Goal: Transaction & Acquisition: Purchase product/service

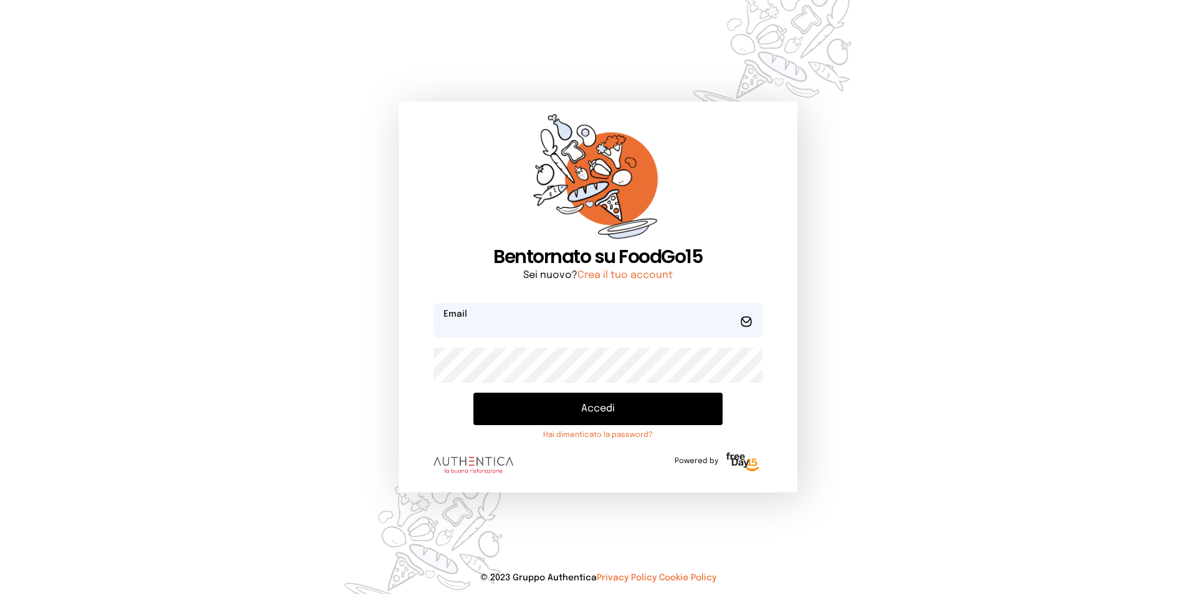
type input "**********"
click at [679, 405] on button "Accedi" at bounding box center [597, 408] width 249 height 32
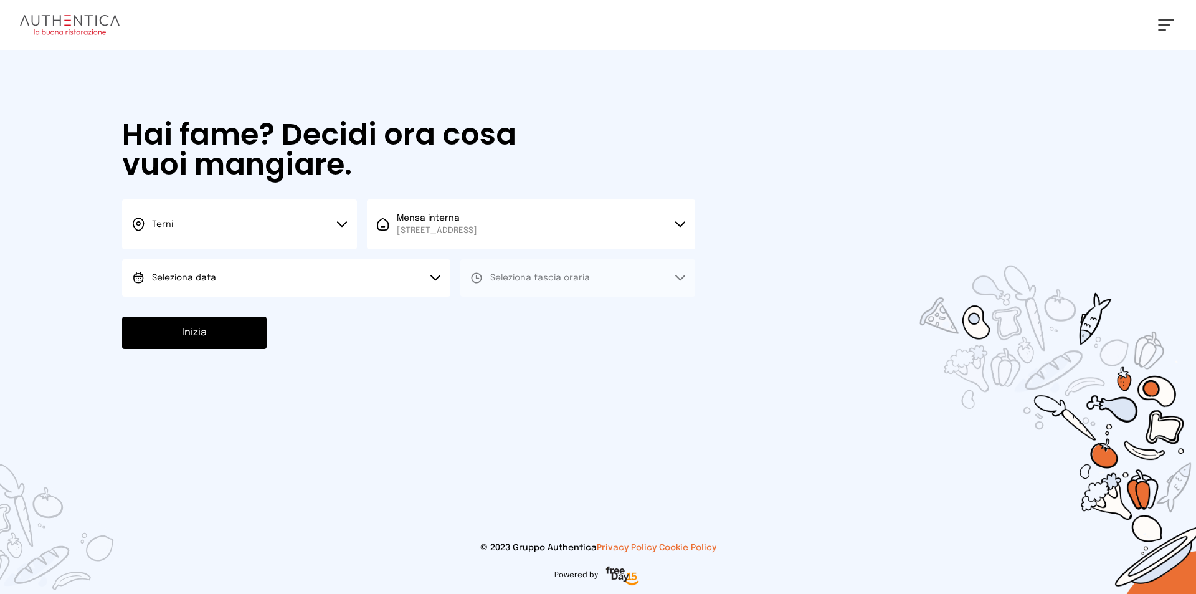
click at [290, 288] on button "Seleziona data" at bounding box center [286, 277] width 328 height 37
click at [300, 320] on li "[DATE], [DATE]" at bounding box center [286, 312] width 328 height 32
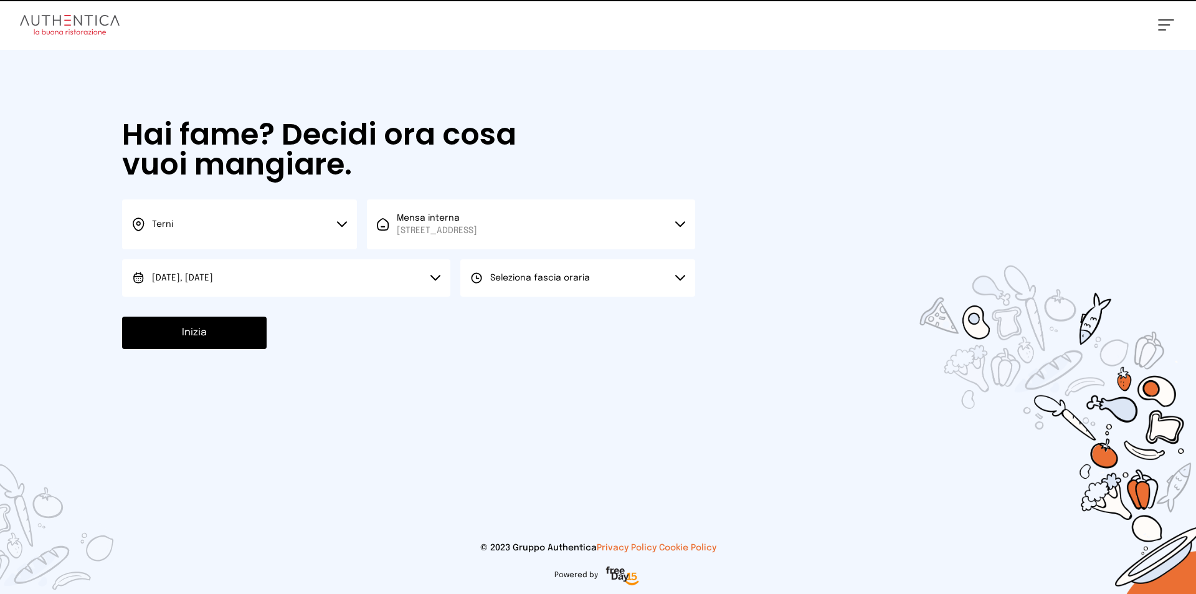
click at [636, 268] on button "Seleziona fascia oraria" at bounding box center [577, 277] width 235 height 37
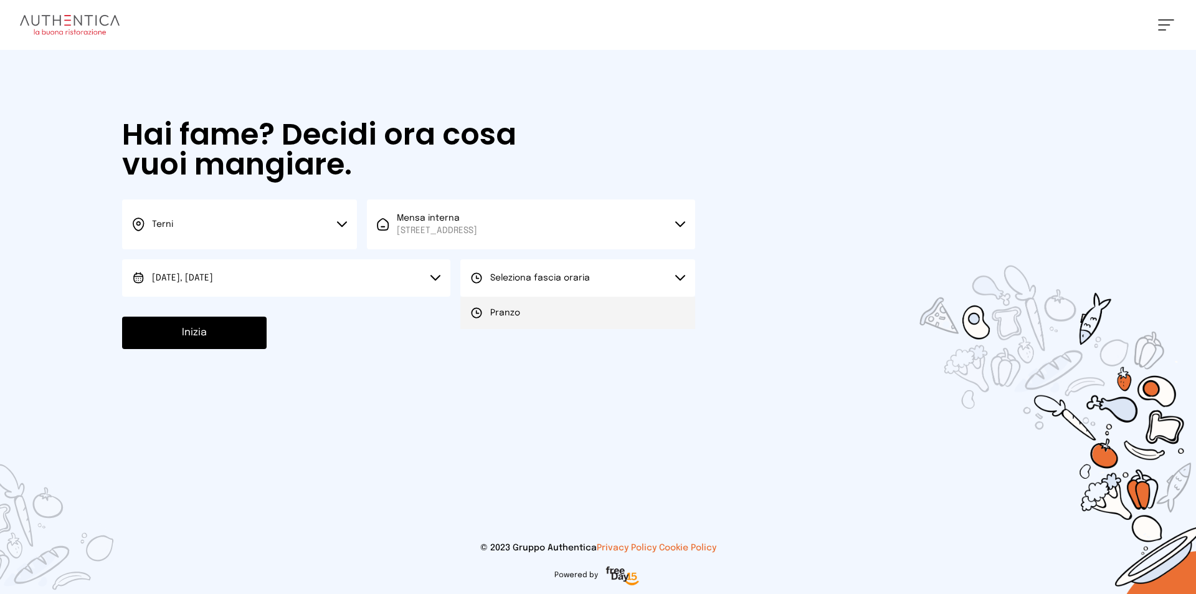
click at [626, 312] on li "Pranzo" at bounding box center [577, 312] width 235 height 32
click at [224, 339] on button "Inizia" at bounding box center [194, 332] width 144 height 32
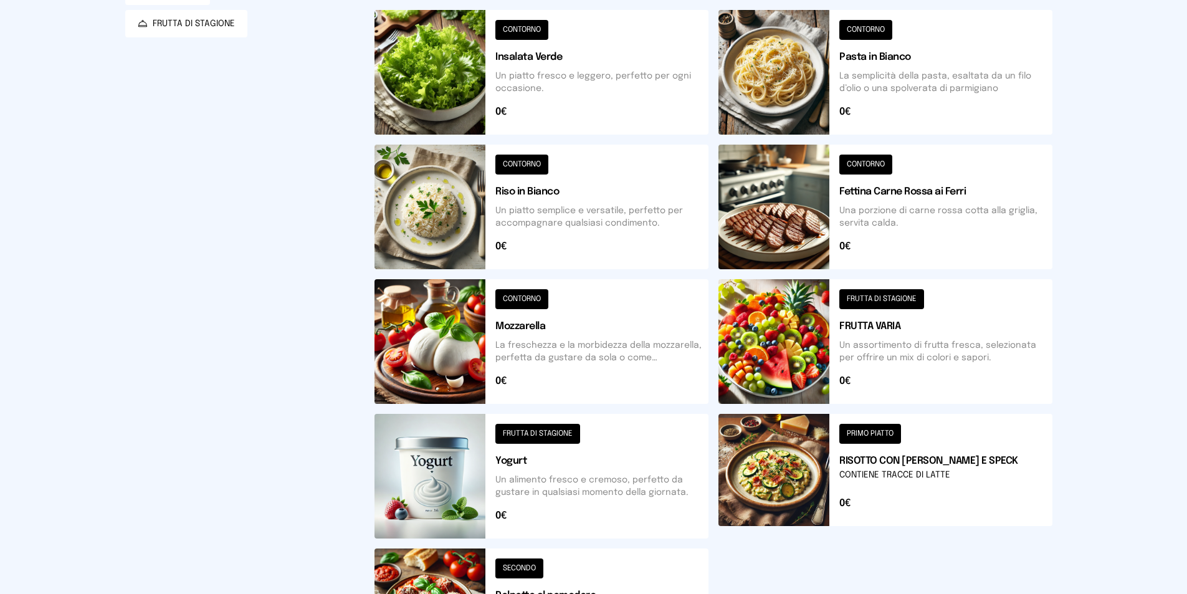
scroll to position [425, 0]
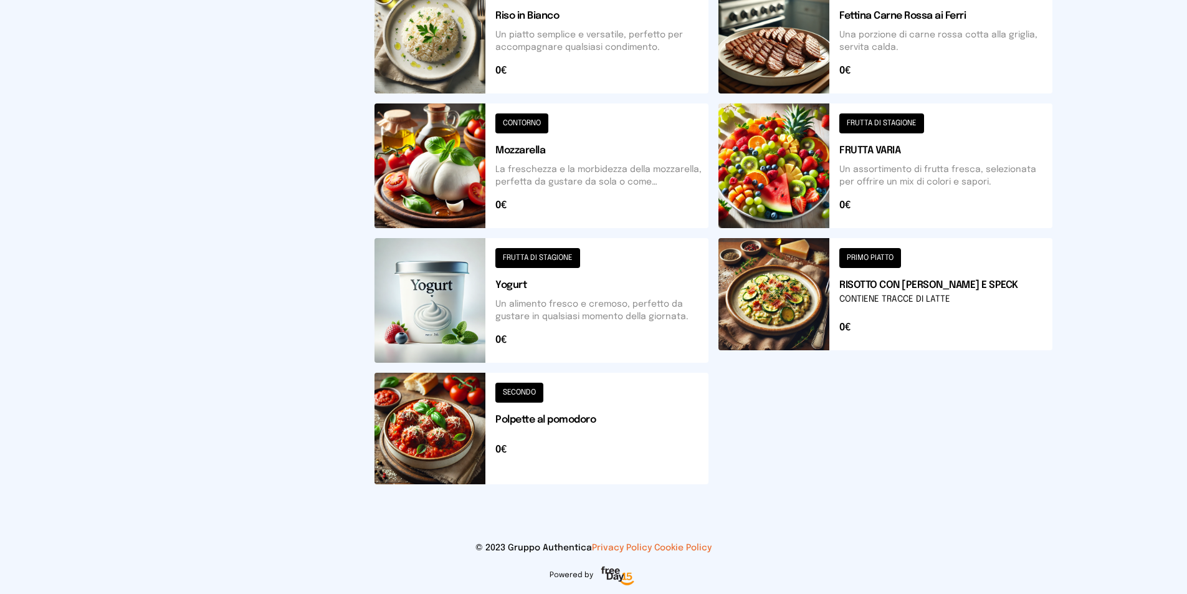
click at [877, 260] on button at bounding box center [885, 300] width 334 height 125
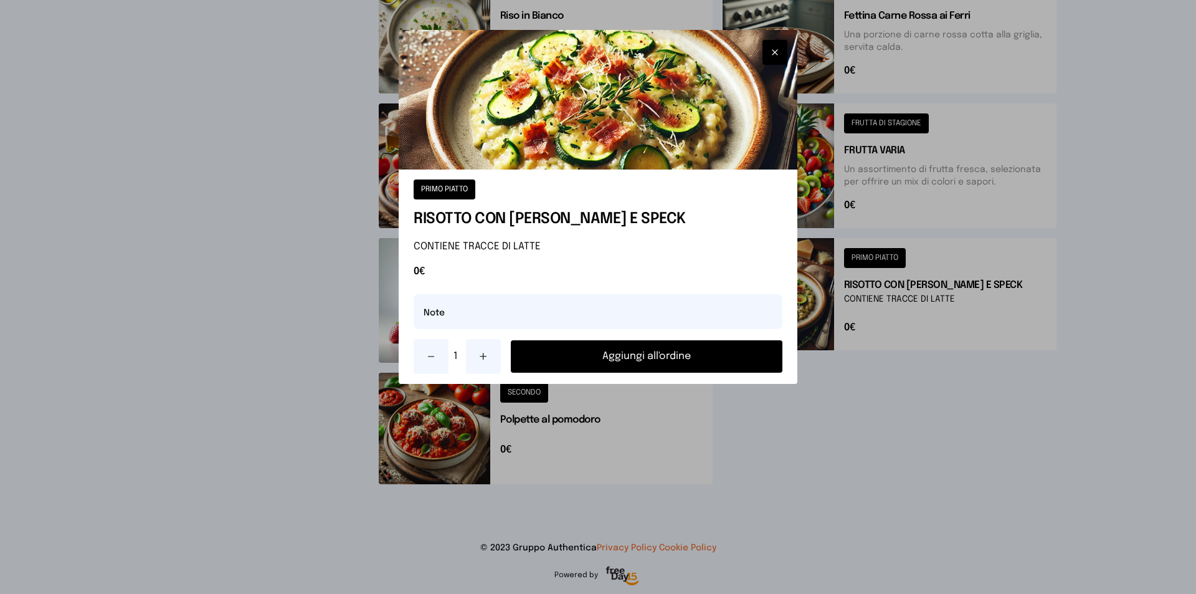
click at [710, 356] on button "Aggiungi all'ordine" at bounding box center [647, 356] width 272 height 32
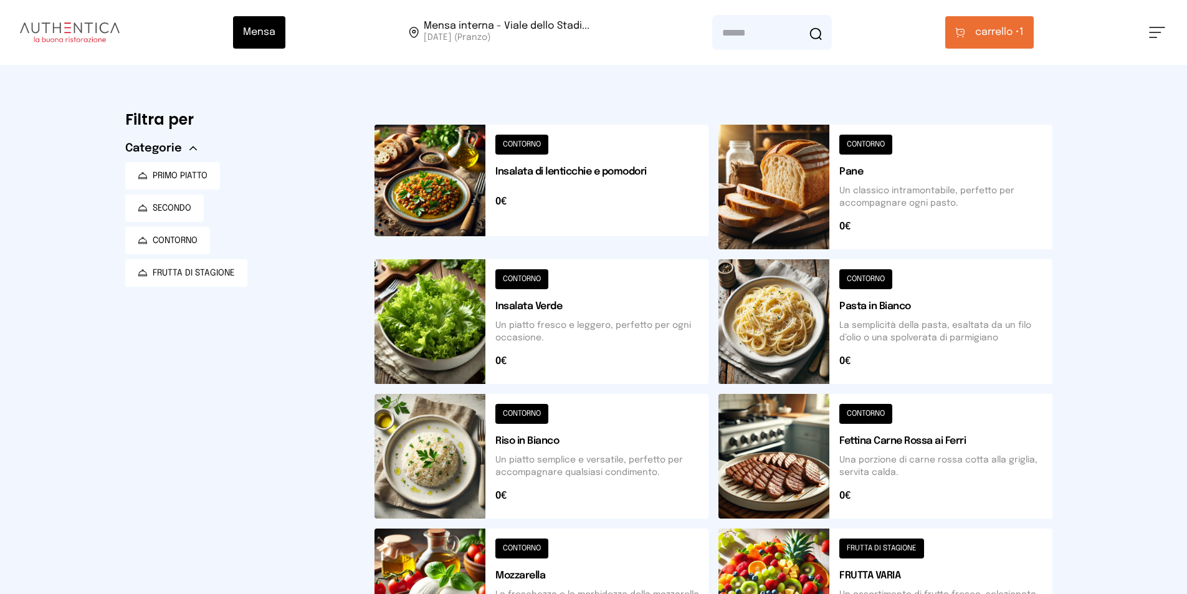
scroll to position [187, 0]
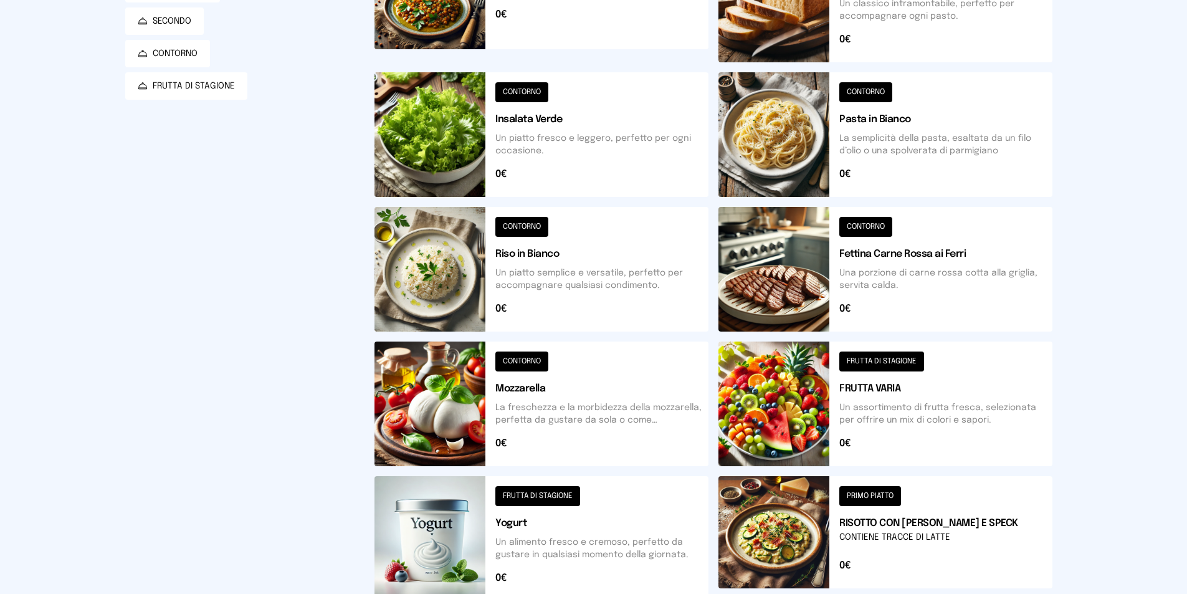
click at [518, 101] on button at bounding box center [541, 134] width 334 height 125
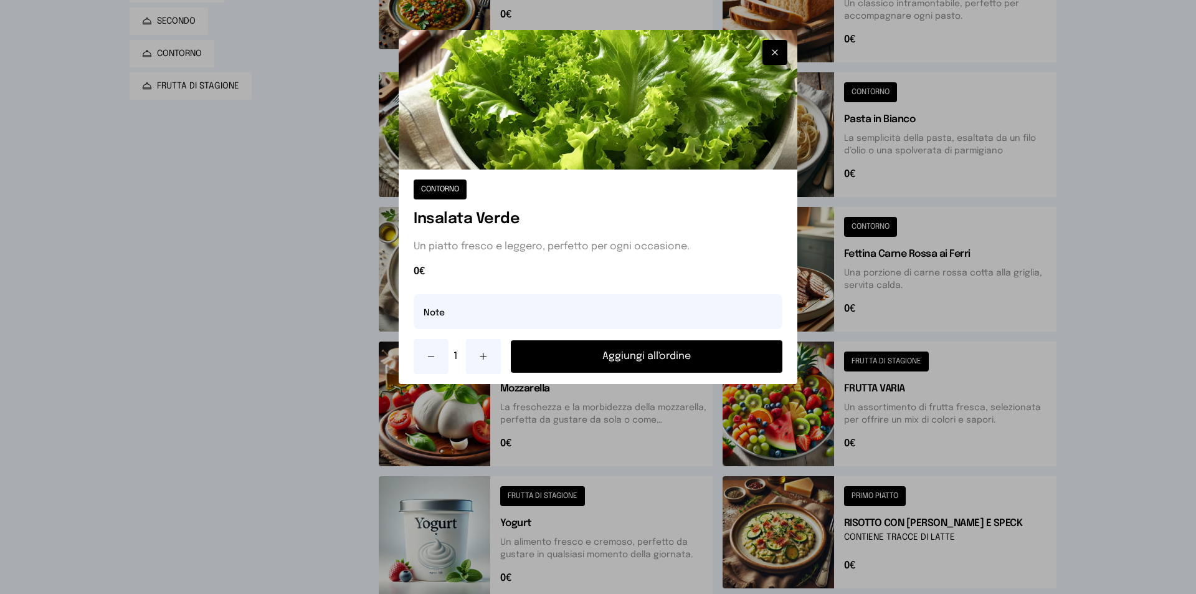
click at [703, 349] on button "Aggiungi all'ordine" at bounding box center [647, 356] width 272 height 32
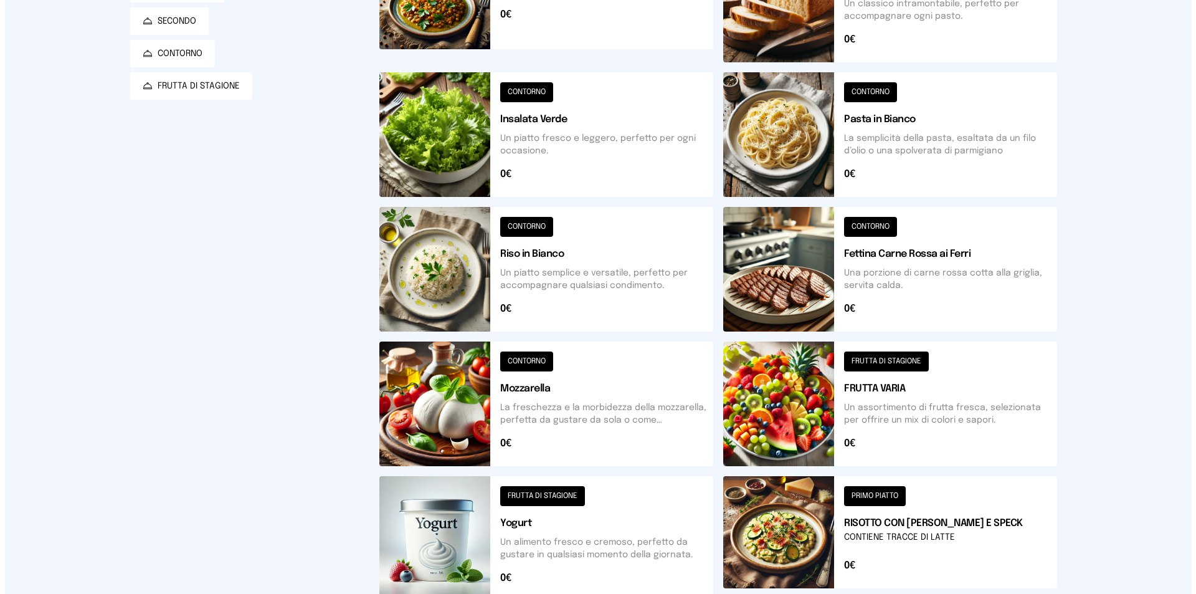
scroll to position [0, 0]
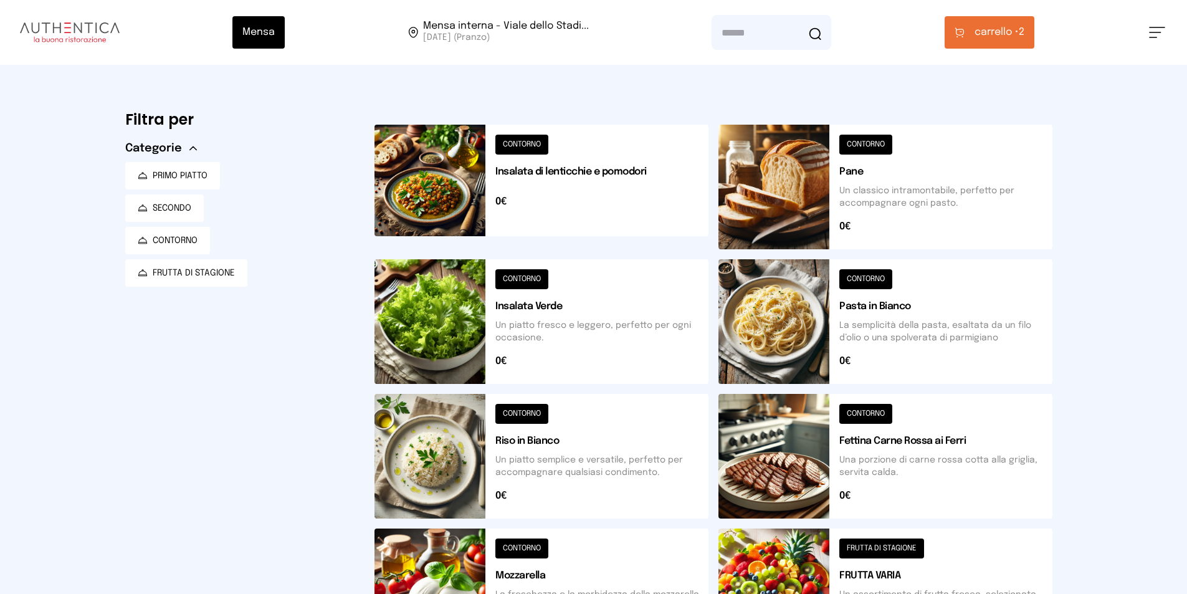
click at [1021, 27] on span "carrello • 2" at bounding box center [999, 32] width 50 height 15
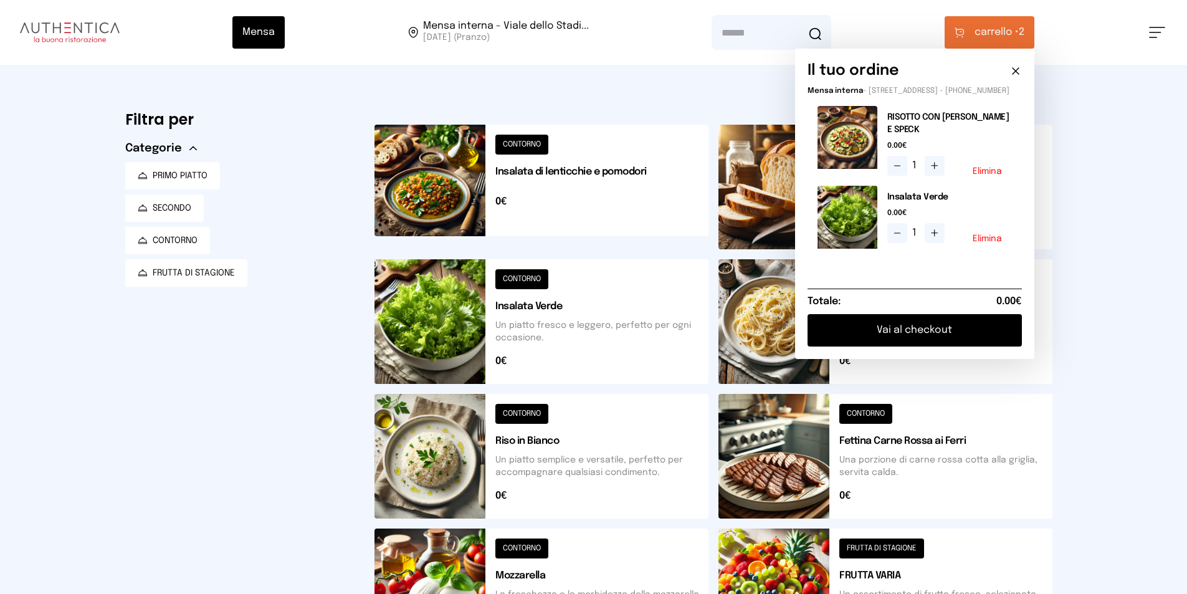
click at [912, 342] on button "Vai al checkout" at bounding box center [914, 330] width 214 height 32
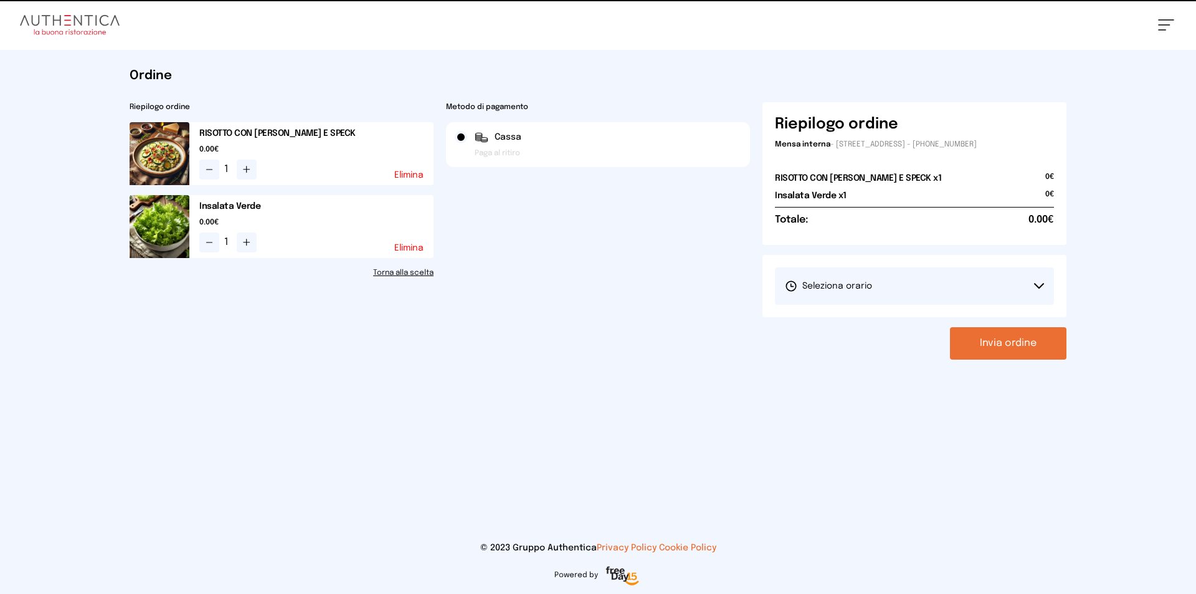
click at [922, 285] on button "Seleziona orario" at bounding box center [914, 285] width 279 height 37
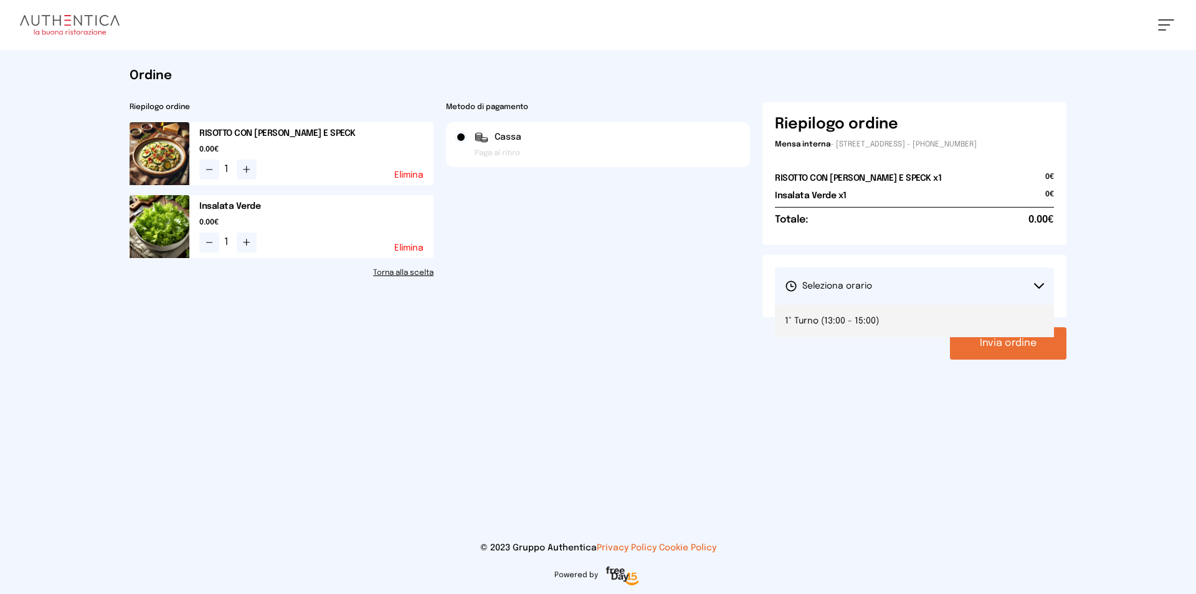
click at [936, 314] on li "1° Turno (13:00 - 15:00)" at bounding box center [914, 321] width 279 height 32
click at [1036, 336] on button "Invia ordine" at bounding box center [1008, 343] width 116 height 32
